Goal: Task Accomplishment & Management: Use online tool/utility

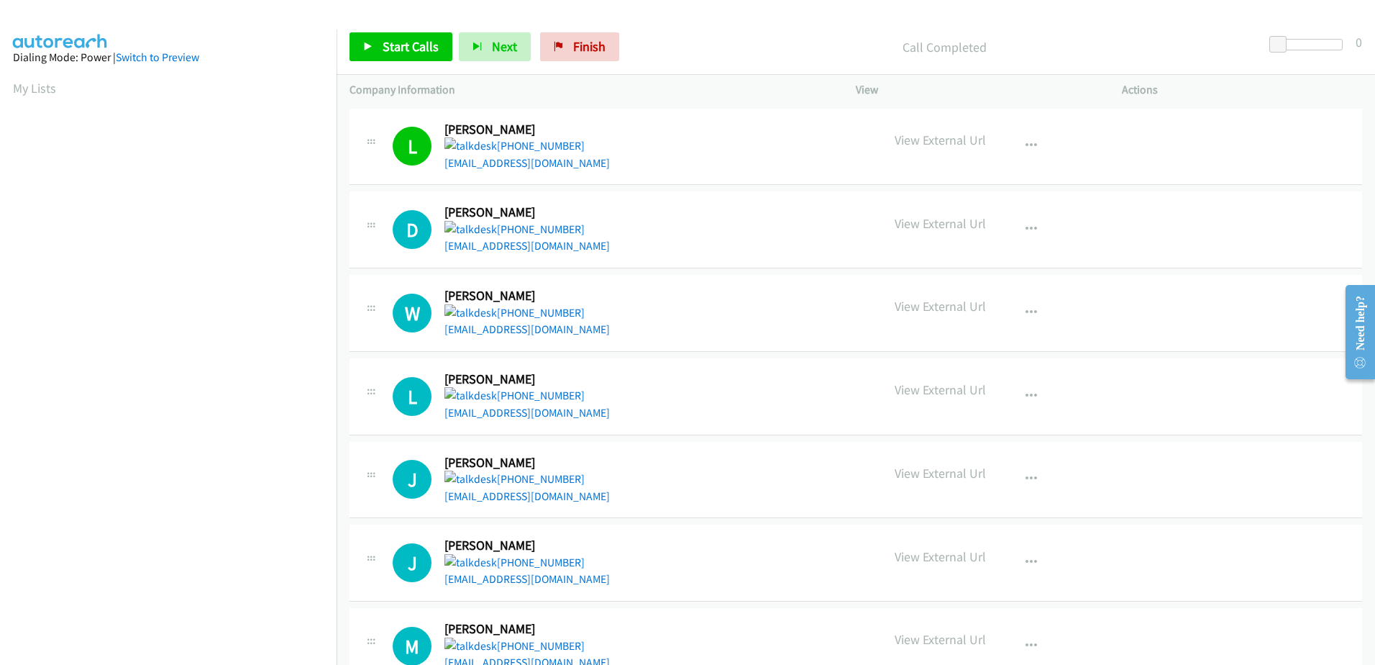
scroll to position [142, 0]
click at [406, 39] on span "Start Calls" at bounding box center [411, 46] width 56 height 17
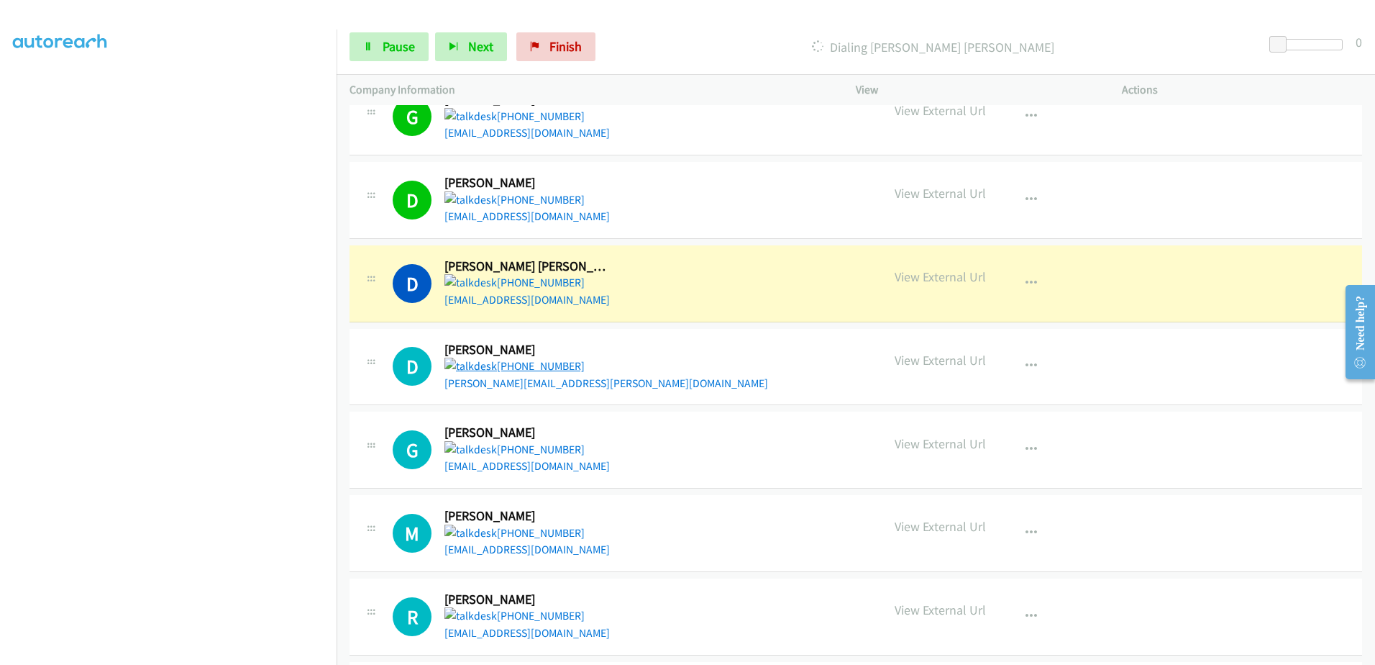
scroll to position [791, 0]
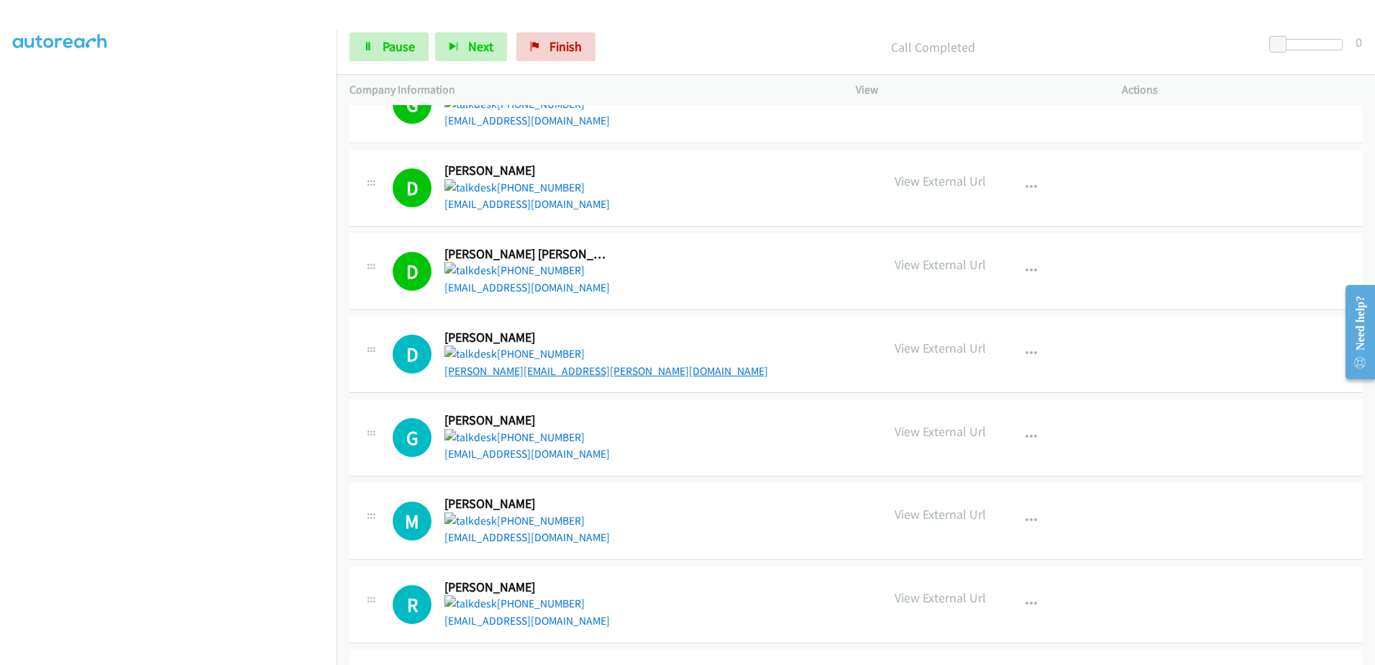
drag, startPoint x: 517, startPoint y: 378, endPoint x: 490, endPoint y: 364, distance: 30.6
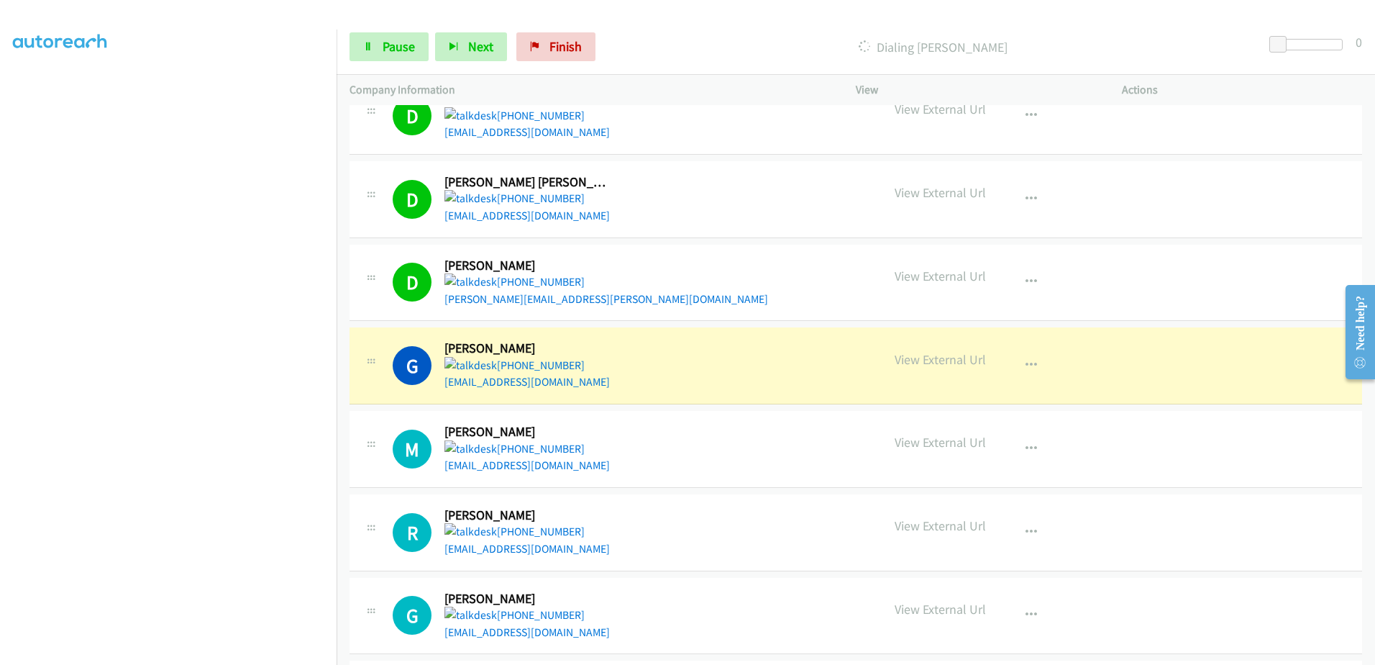
scroll to position [1007, 0]
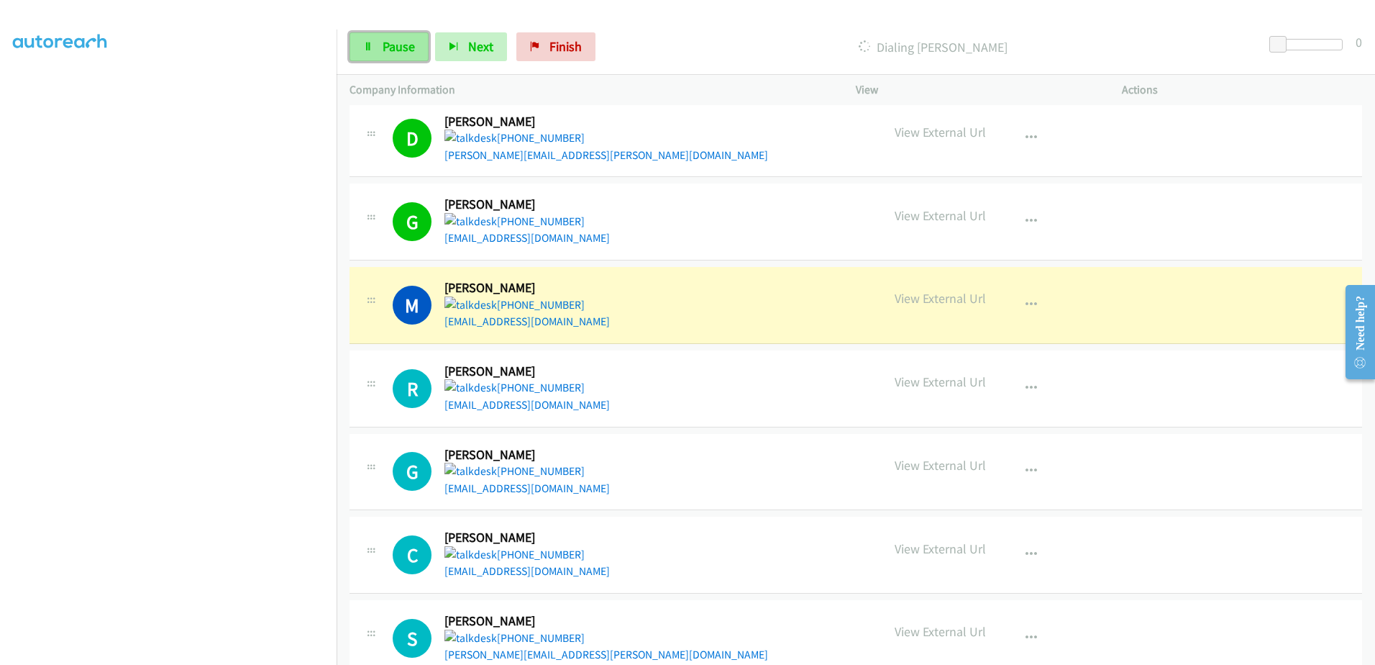
click at [389, 53] on span "Pause" at bounding box center [399, 46] width 32 height 17
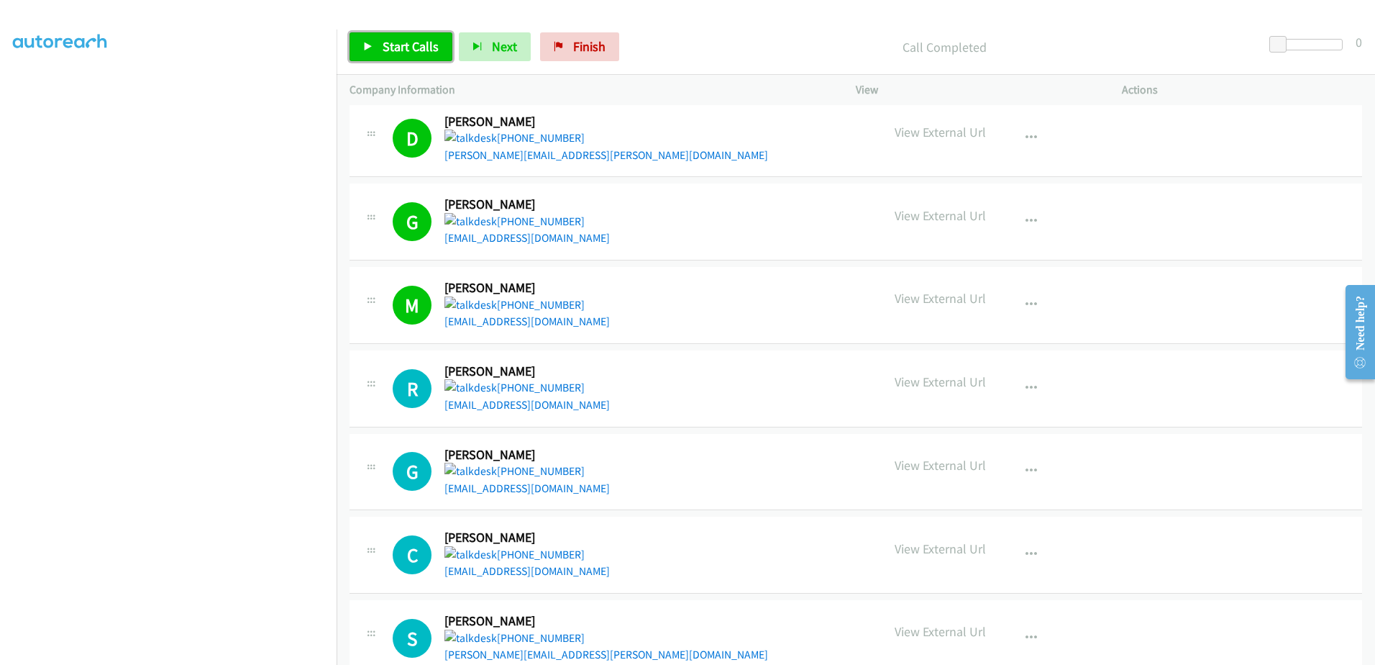
click at [414, 51] on span "Start Calls" at bounding box center [411, 46] width 56 height 17
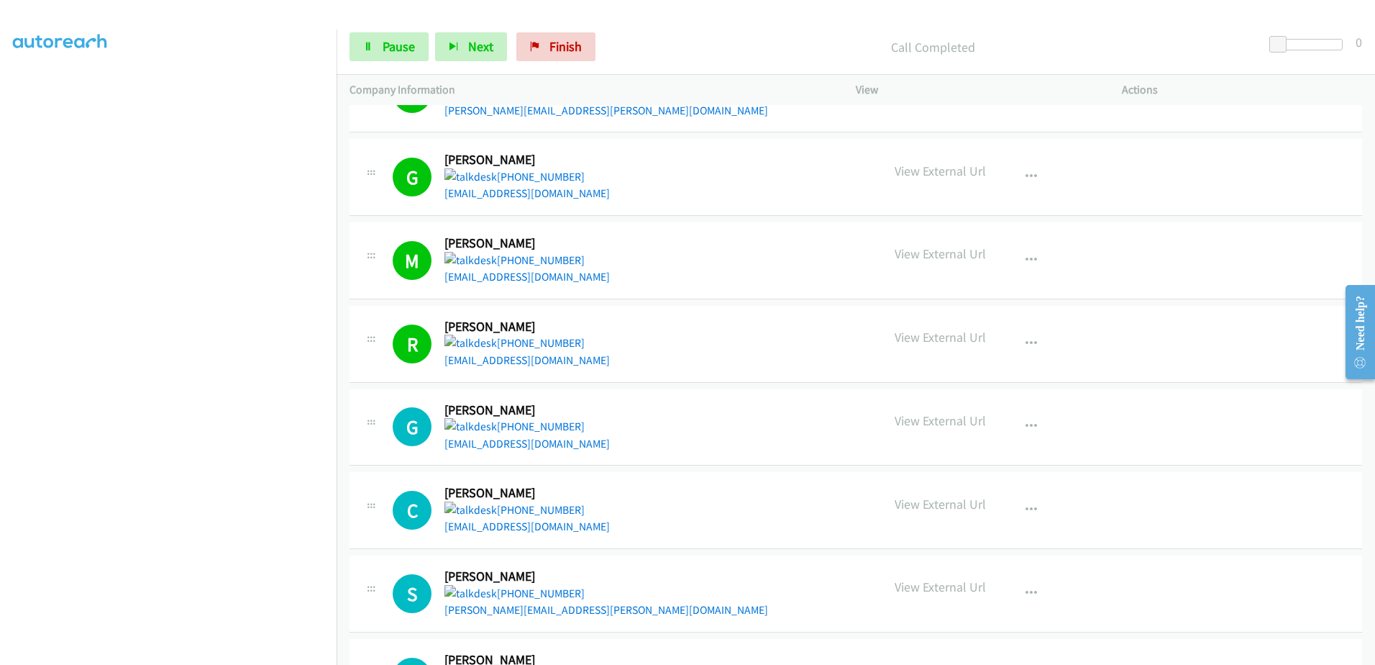
scroll to position [1151, 0]
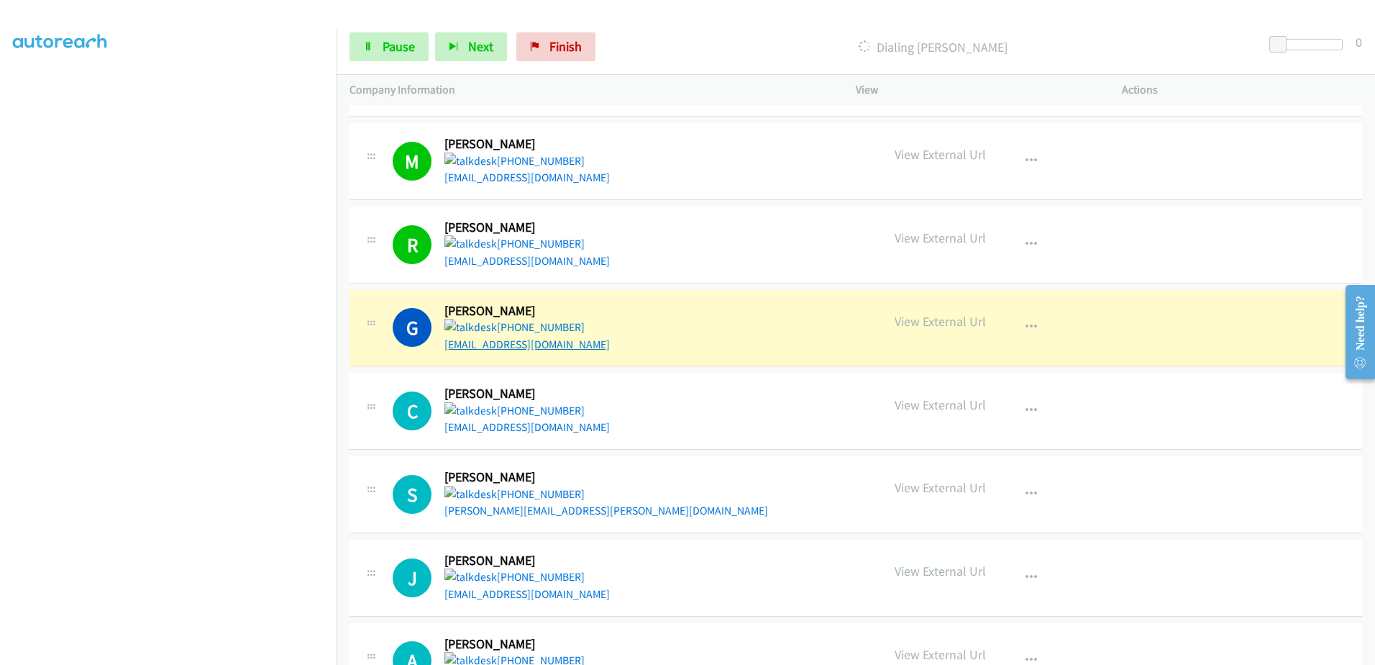
drag, startPoint x: 490, startPoint y: 335, endPoint x: 465, endPoint y: 340, distance: 24.8
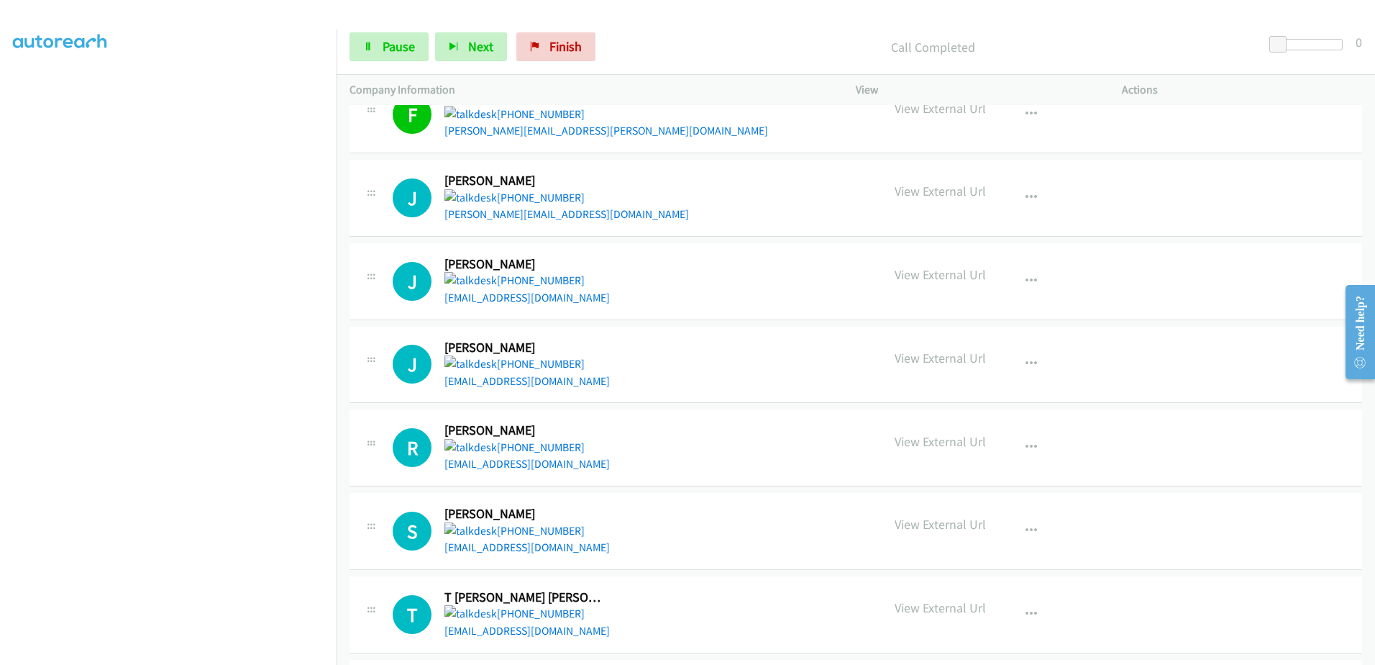
scroll to position [2465, 0]
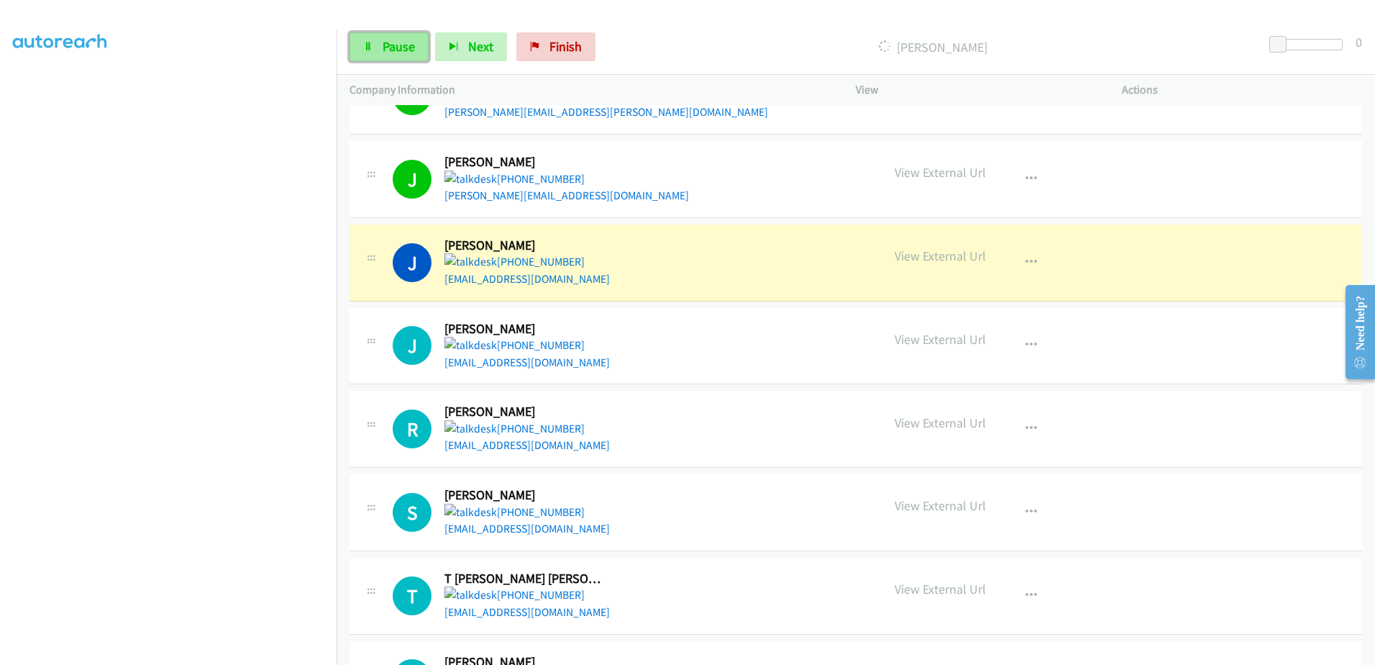
click at [397, 43] on span "Pause" at bounding box center [399, 46] width 32 height 17
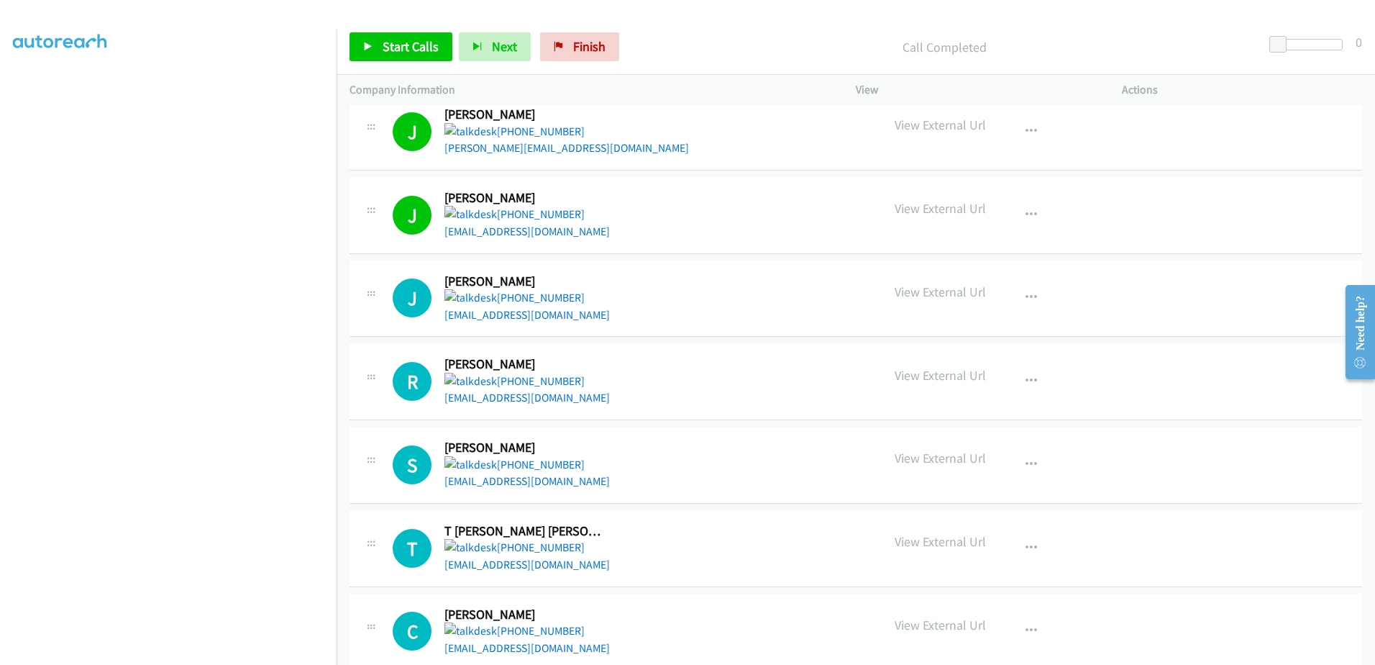
scroll to position [2537, 0]
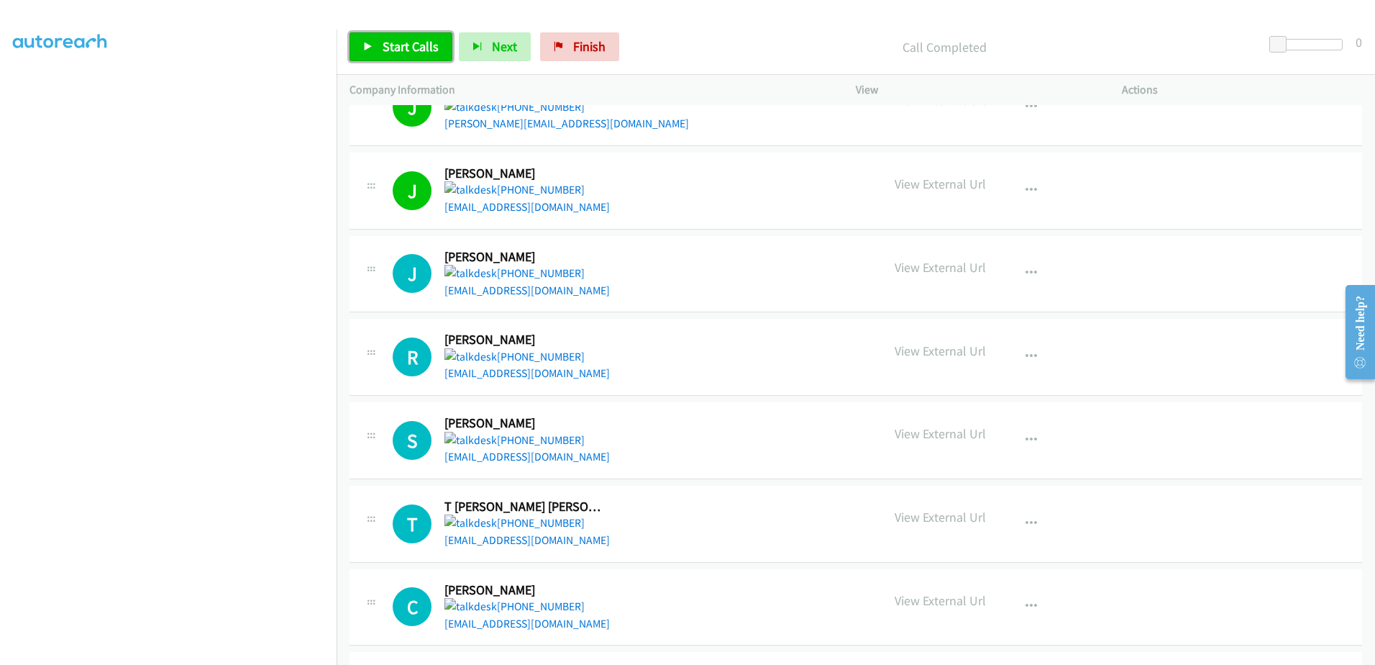
drag, startPoint x: 386, startPoint y: 45, endPoint x: 407, endPoint y: 50, distance: 21.5
click at [386, 45] on span "Start Calls" at bounding box center [411, 46] width 56 height 17
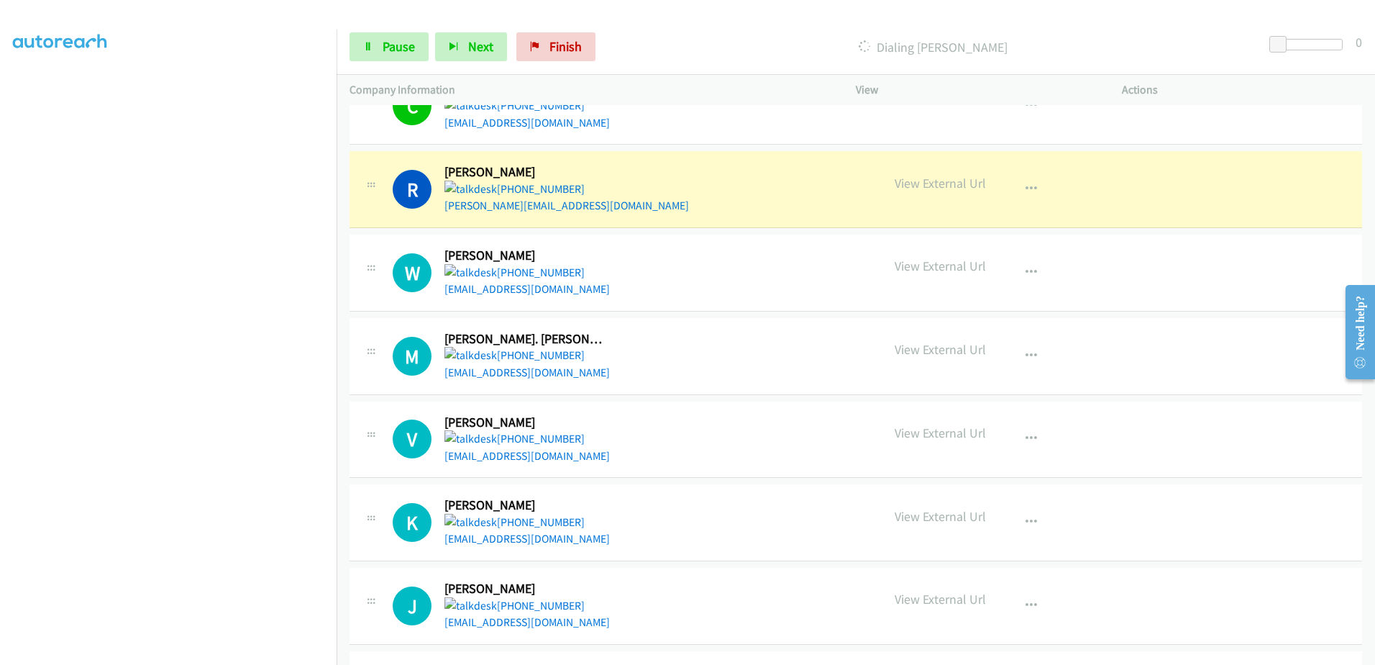
scroll to position [3040, 0]
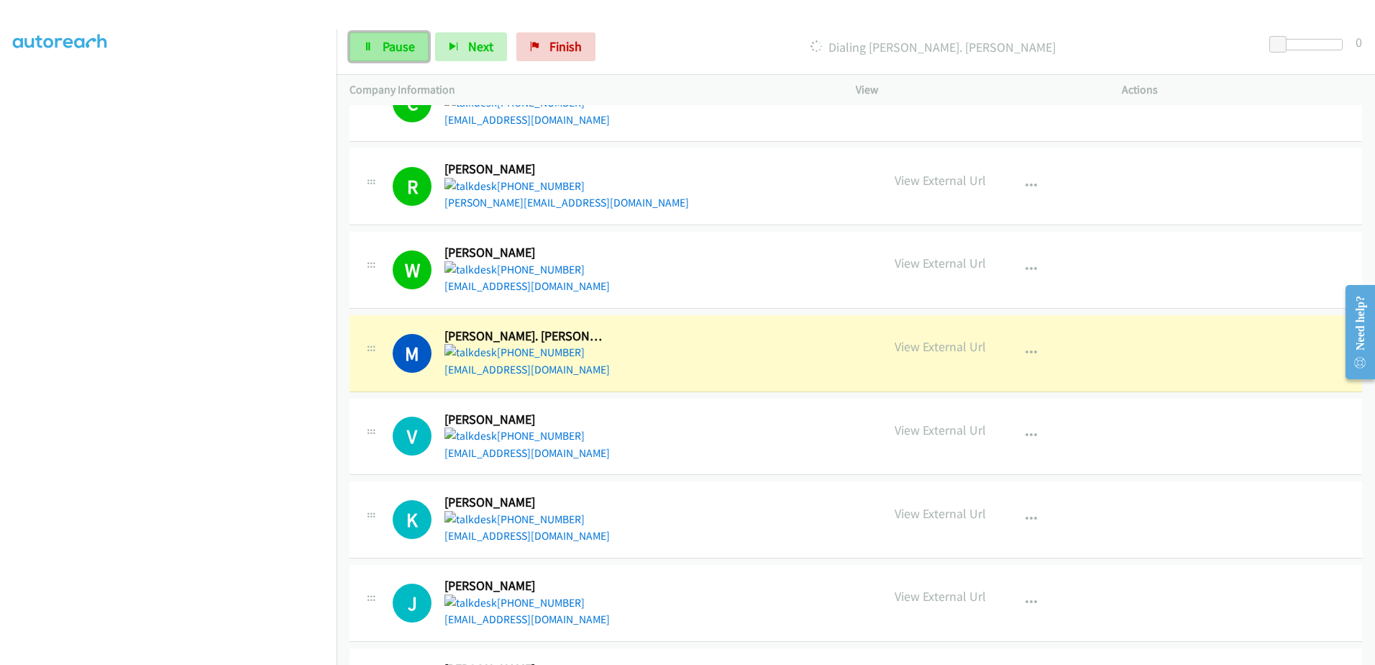
click at [407, 50] on span "Pause" at bounding box center [399, 46] width 32 height 17
click at [403, 50] on span "Start Calls" at bounding box center [411, 46] width 56 height 17
click at [398, 44] on span "Pause" at bounding box center [399, 46] width 32 height 17
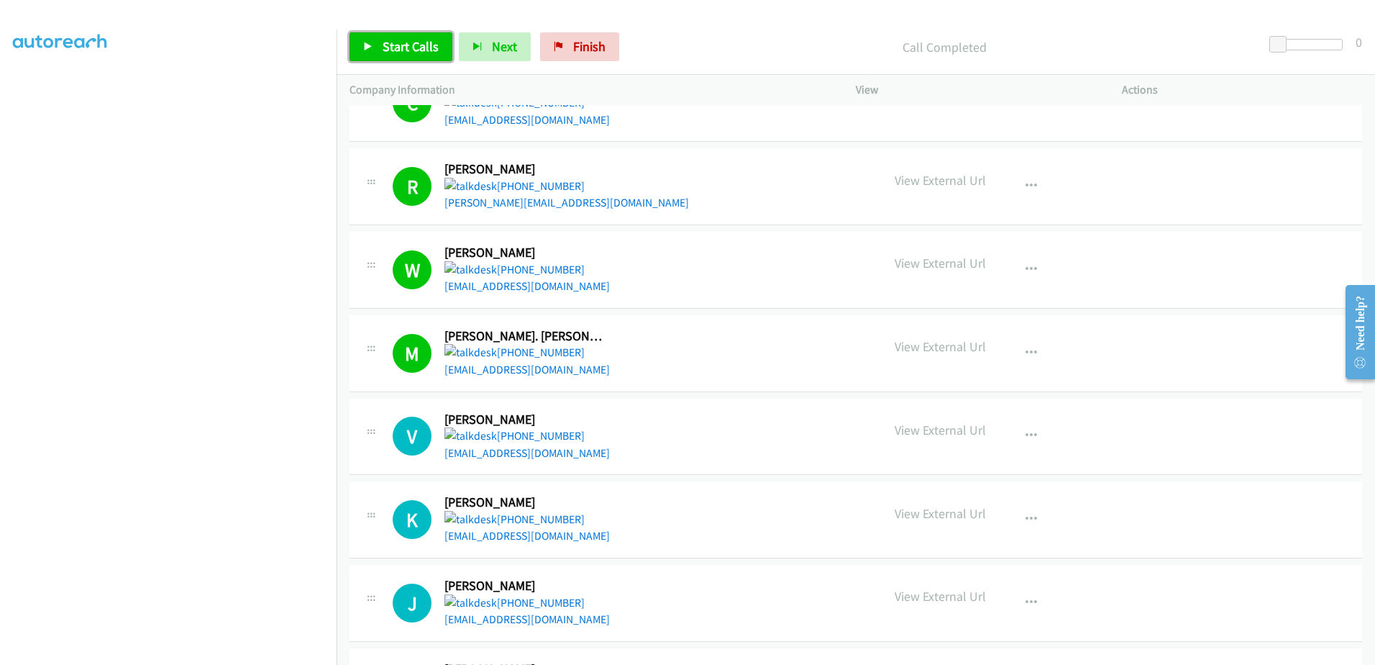
click at [419, 52] on span "Start Calls" at bounding box center [411, 46] width 56 height 17
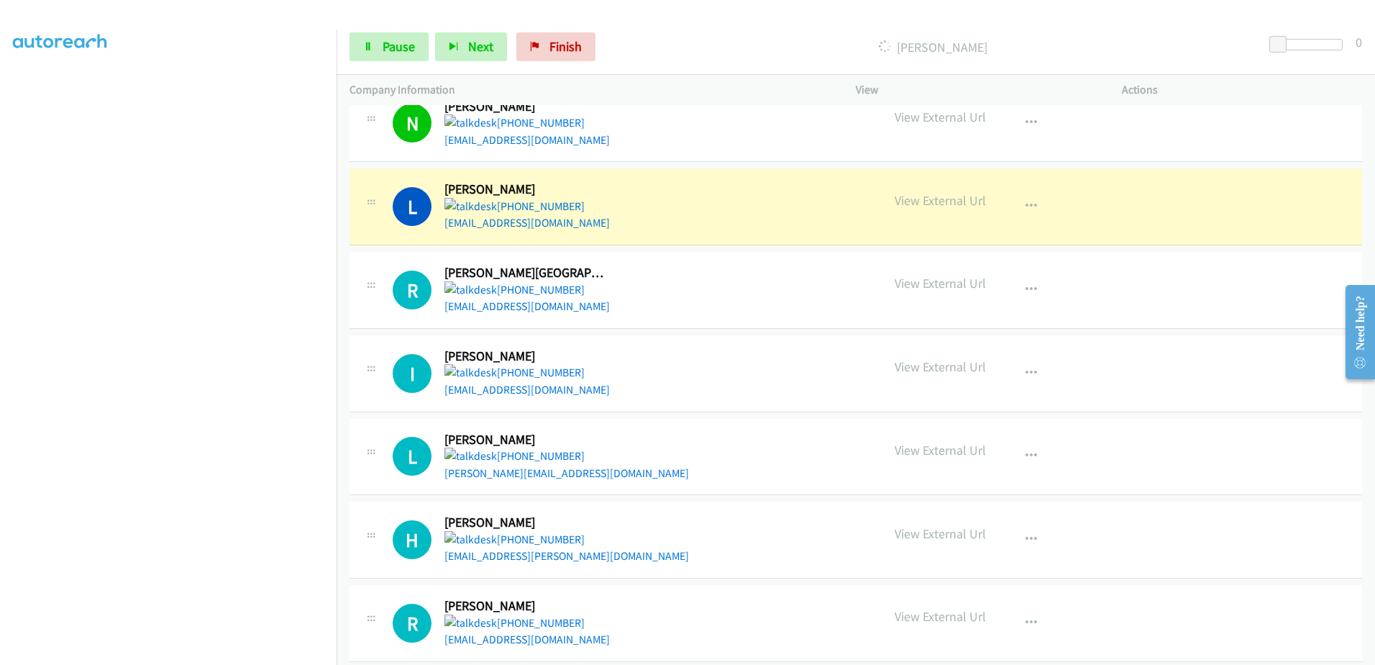
scroll to position [3688, 0]
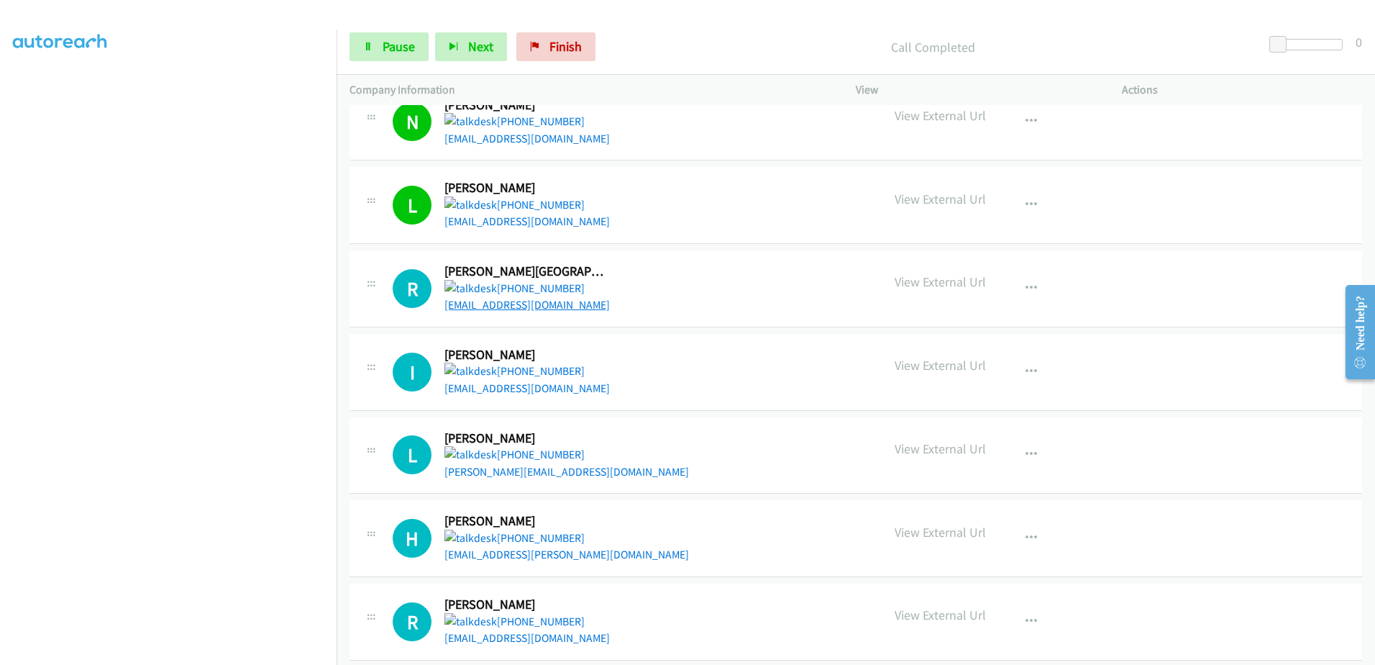
drag, startPoint x: 525, startPoint y: 297, endPoint x: 505, endPoint y: 306, distance: 22.2
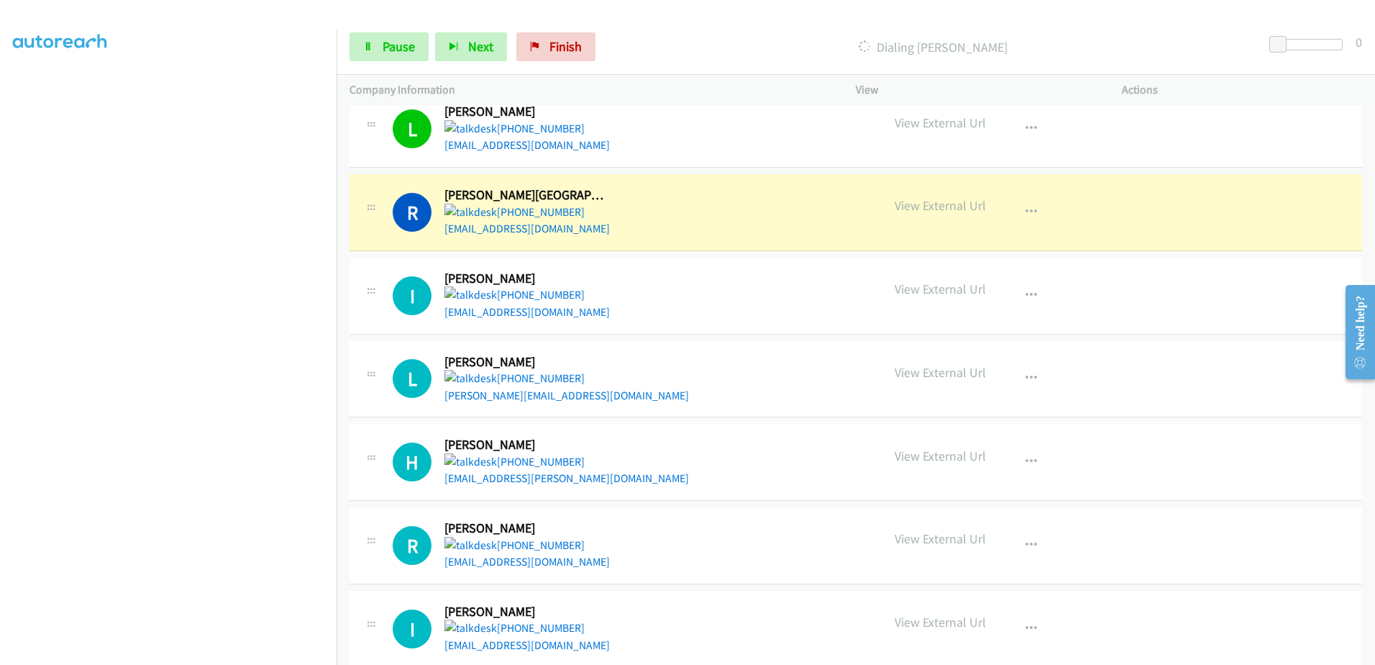
scroll to position [3832, 0]
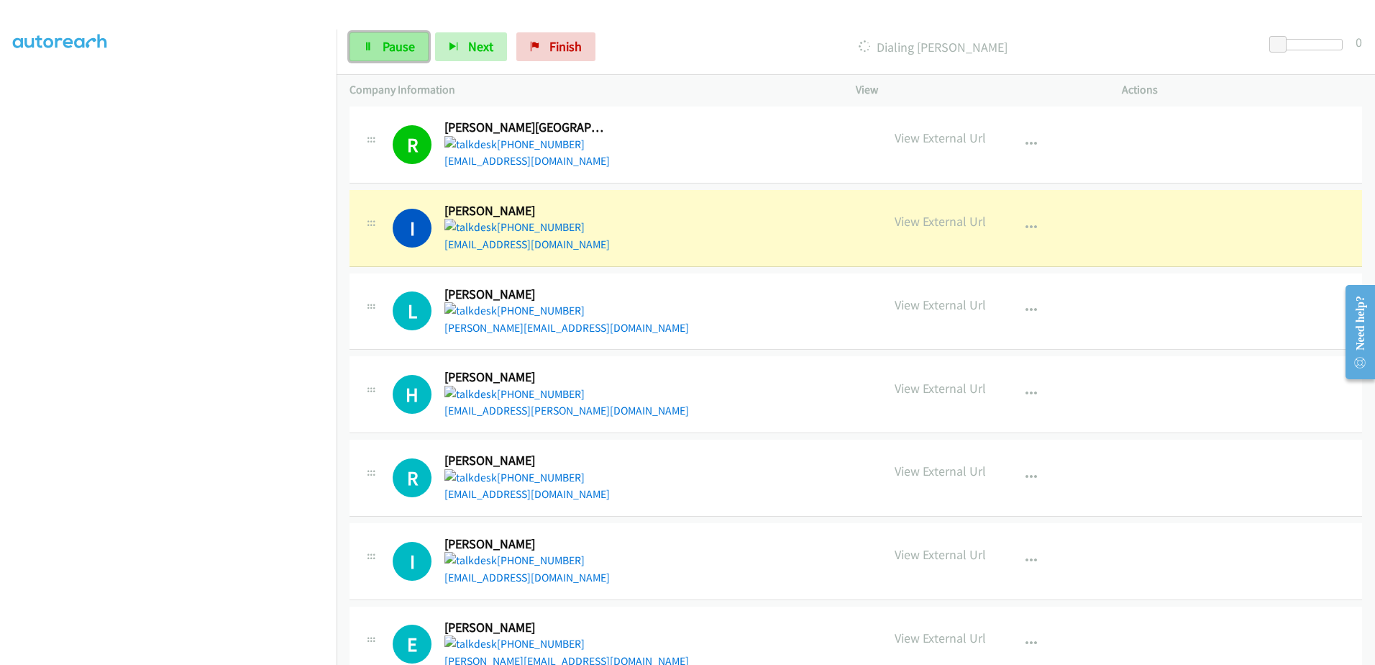
click at [392, 49] on span "Pause" at bounding box center [399, 46] width 32 height 17
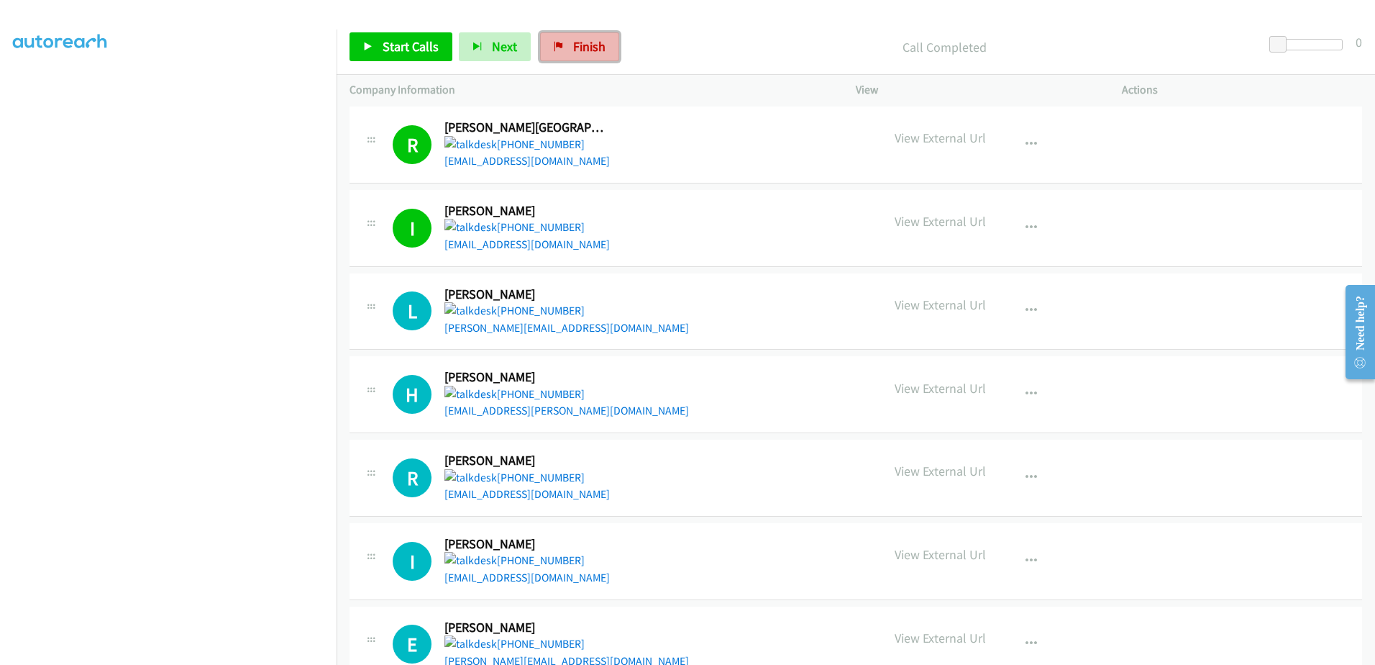
click at [573, 41] on span "Finish" at bounding box center [589, 46] width 32 height 17
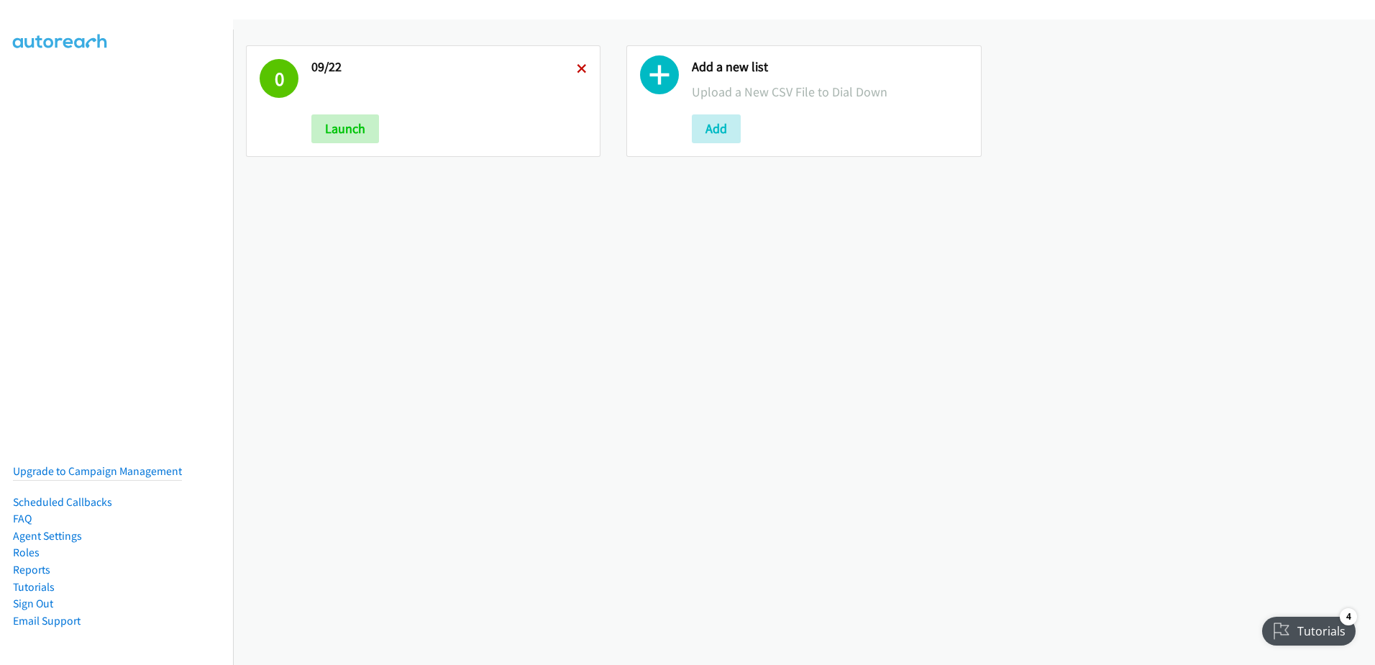
click at [581, 65] on icon at bounding box center [582, 70] width 10 height 10
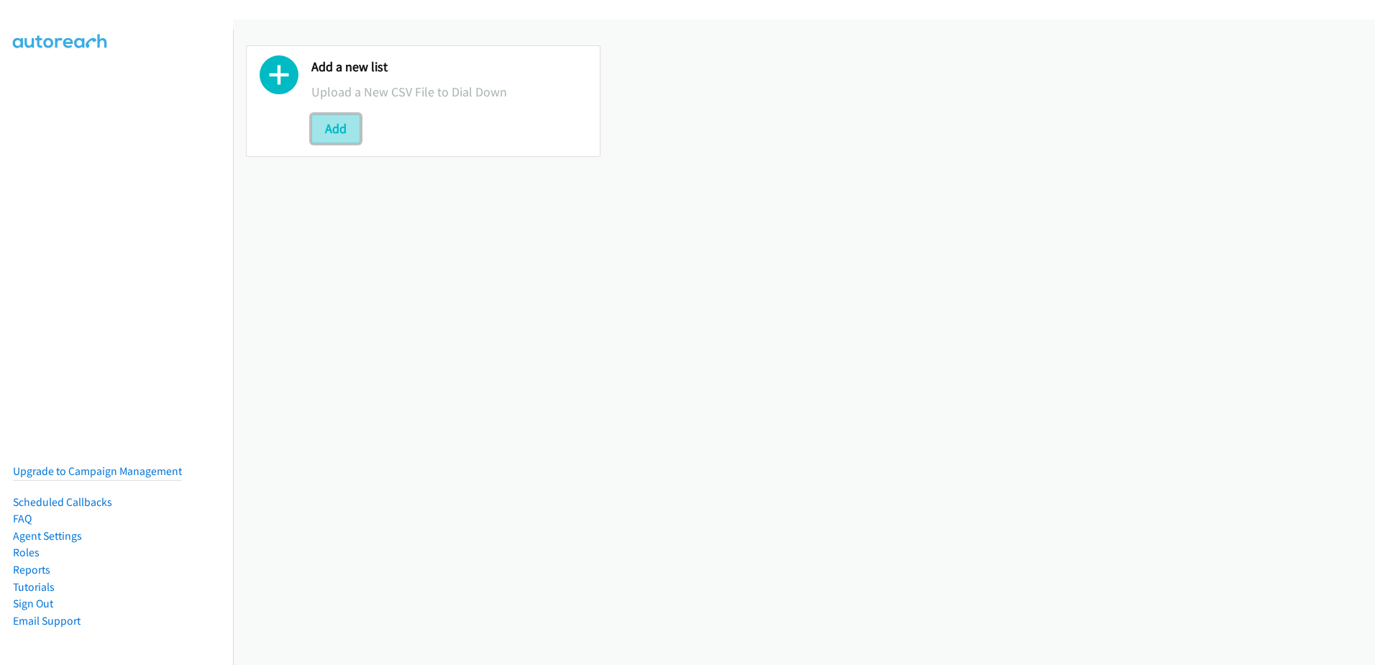
click at [345, 124] on button "Add" at bounding box center [335, 128] width 49 height 29
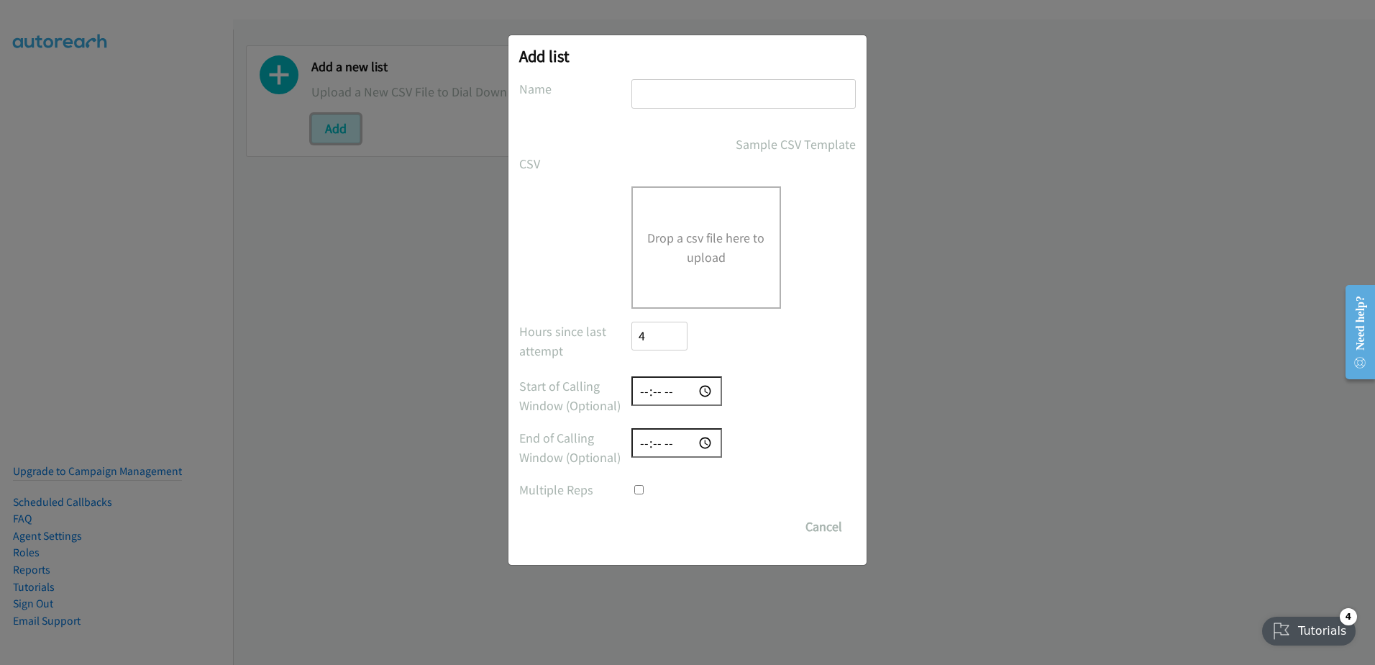
checkbox input "true"
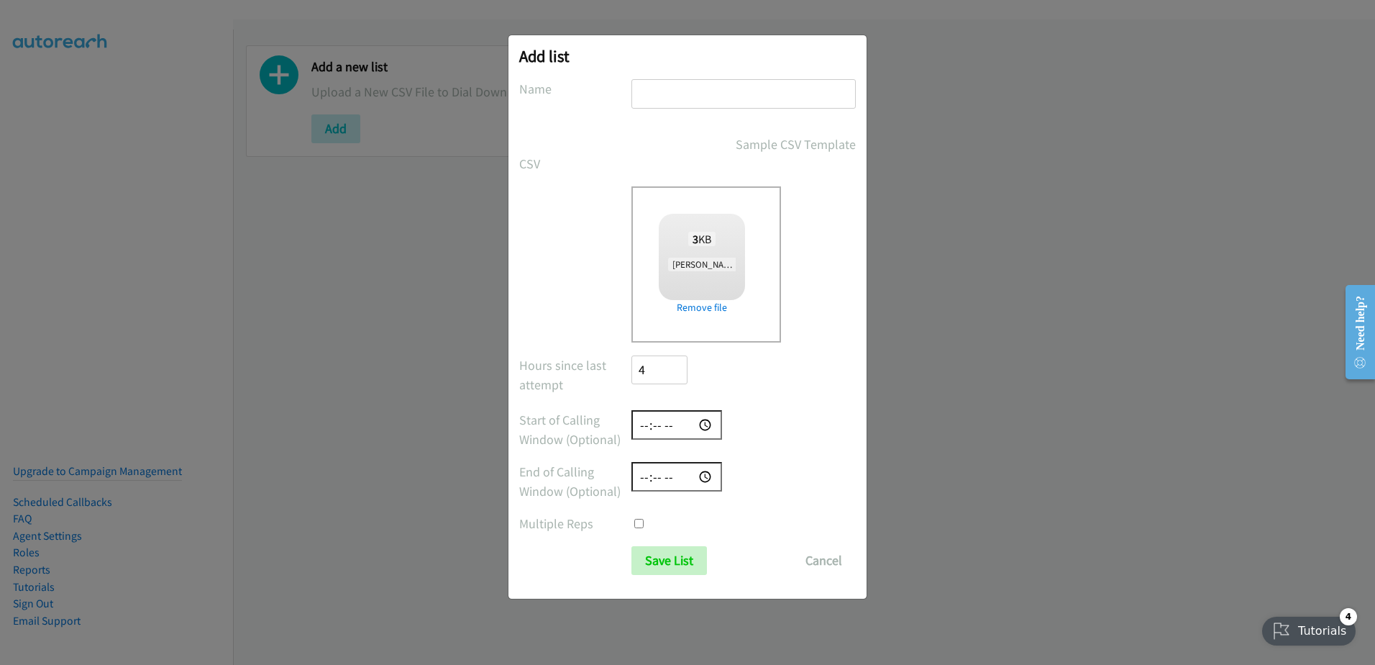
click at [714, 98] on input "text" at bounding box center [744, 93] width 224 height 29
type input "09/22"
click at [632, 546] on input "Save List" at bounding box center [670, 560] width 76 height 29
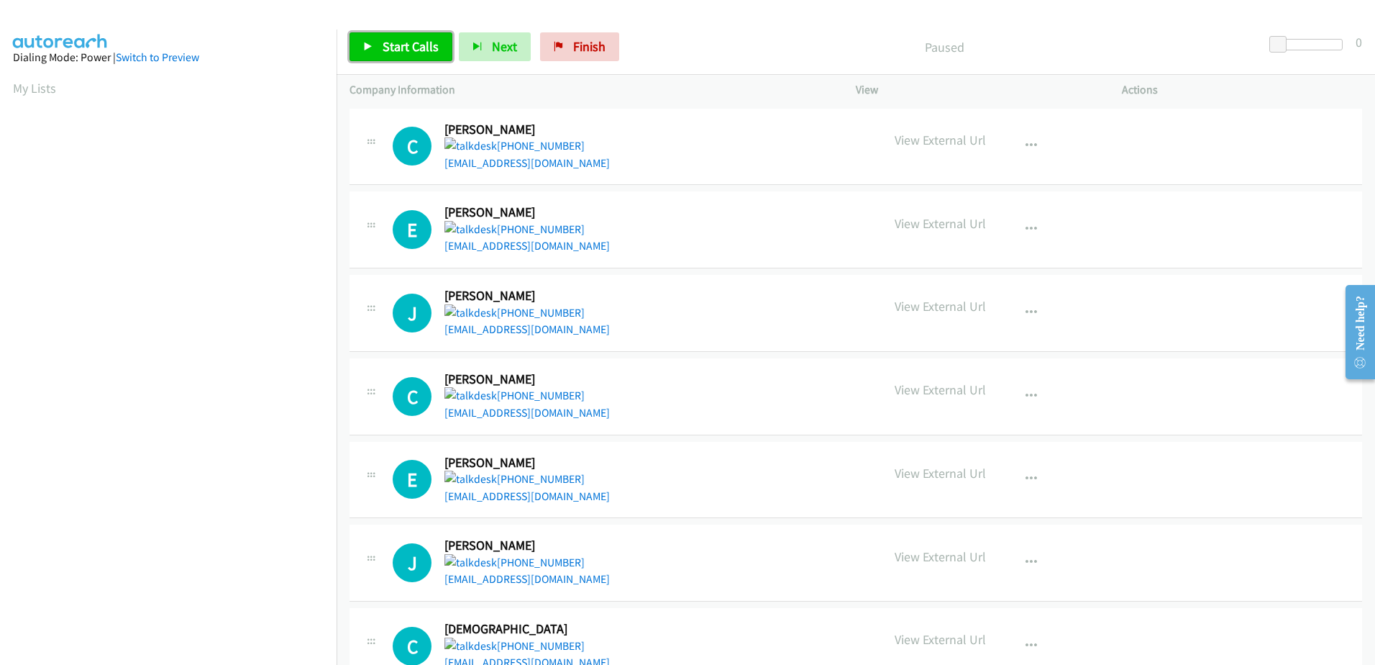
click at [418, 50] on span "Start Calls" at bounding box center [411, 46] width 56 height 17
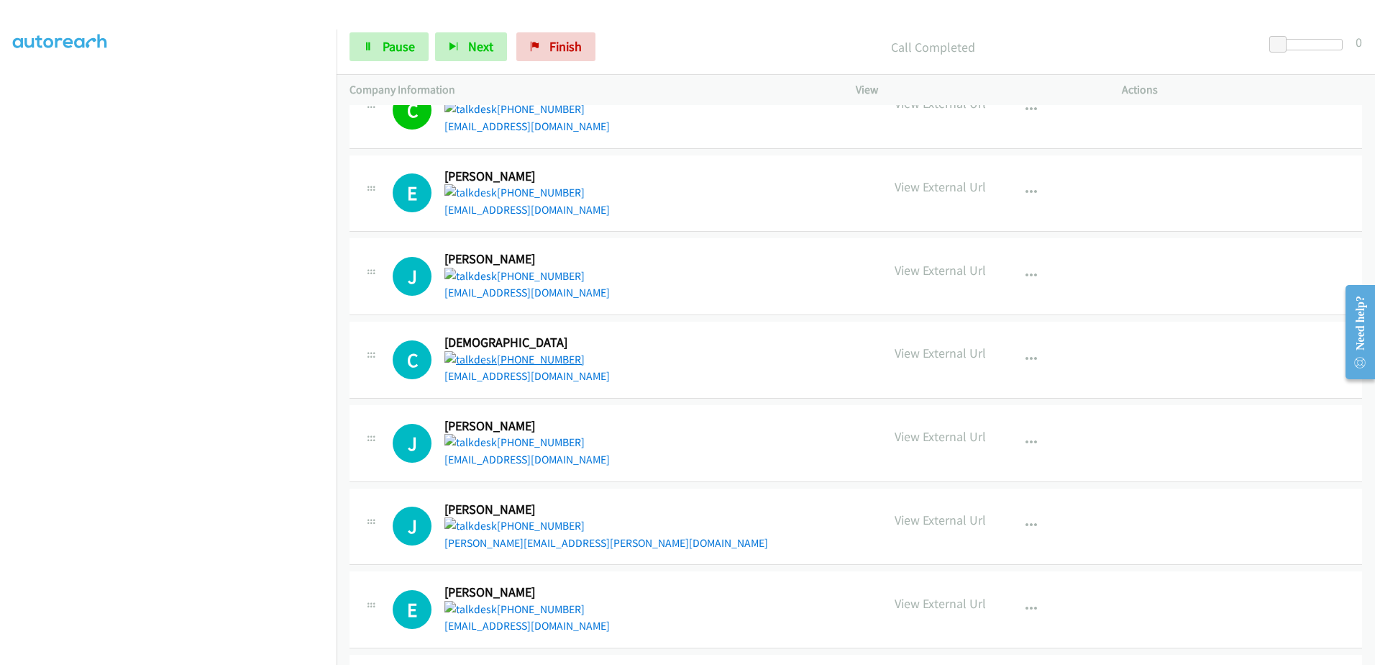
scroll to position [288, 0]
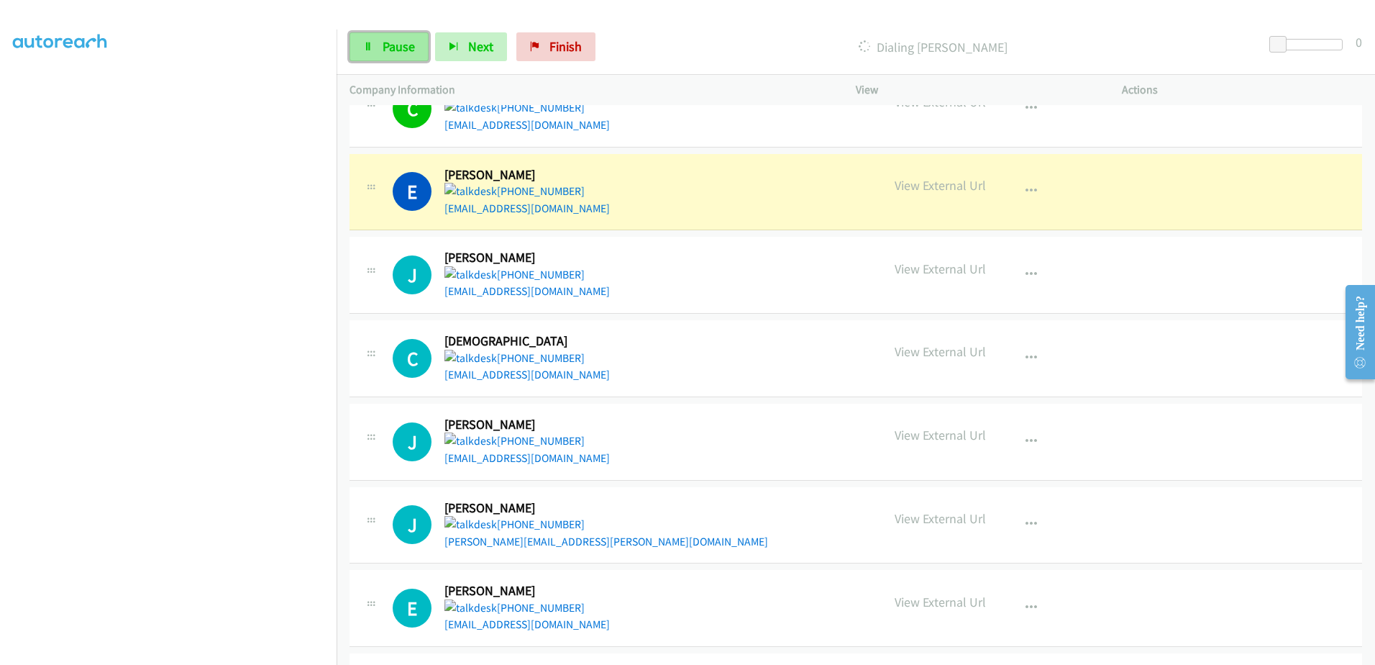
click at [389, 48] on span "Pause" at bounding box center [399, 46] width 32 height 17
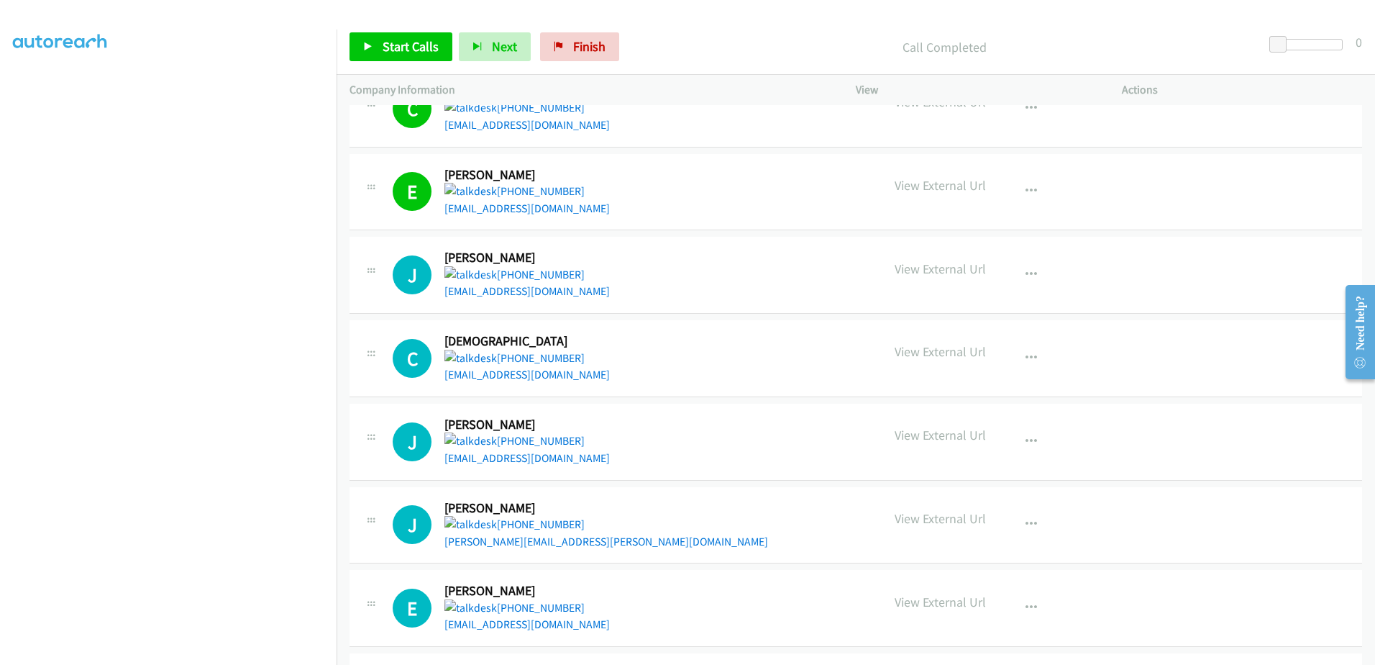
click at [209, 27] on div at bounding box center [681, 27] width 1362 height 55
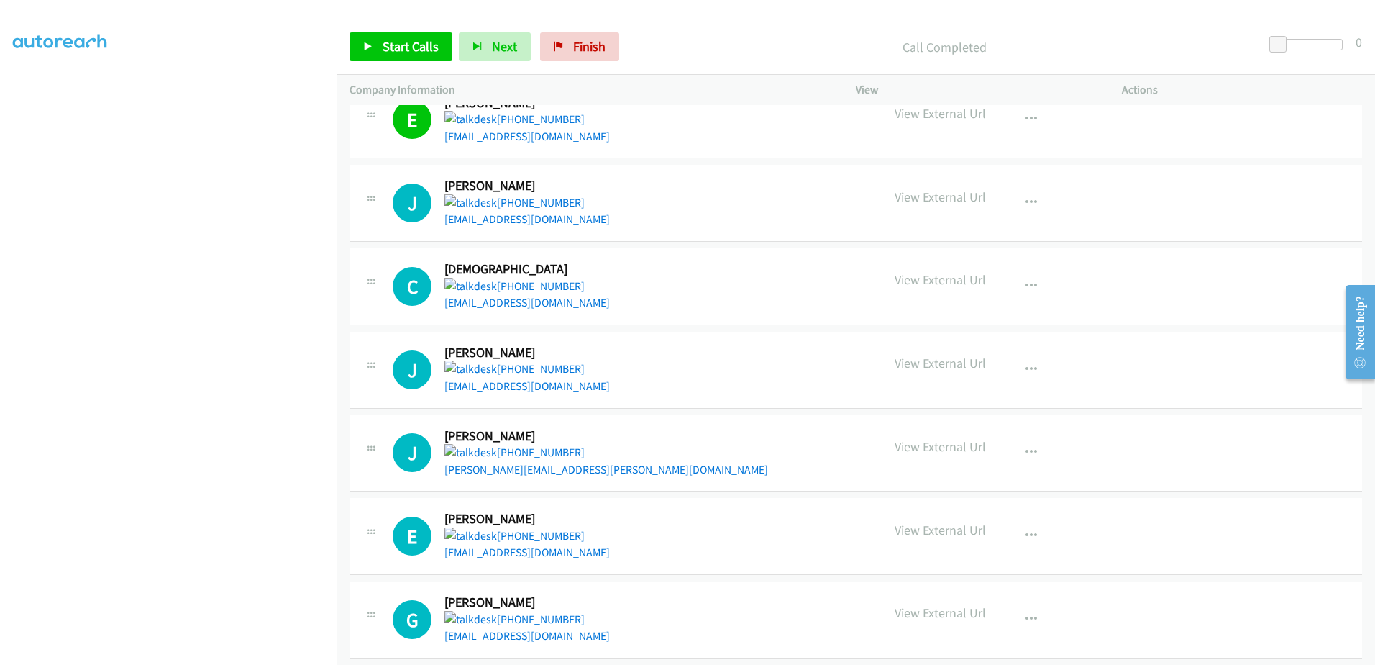
scroll to position [142, 0]
